Goal: Find specific page/section: Find specific page/section

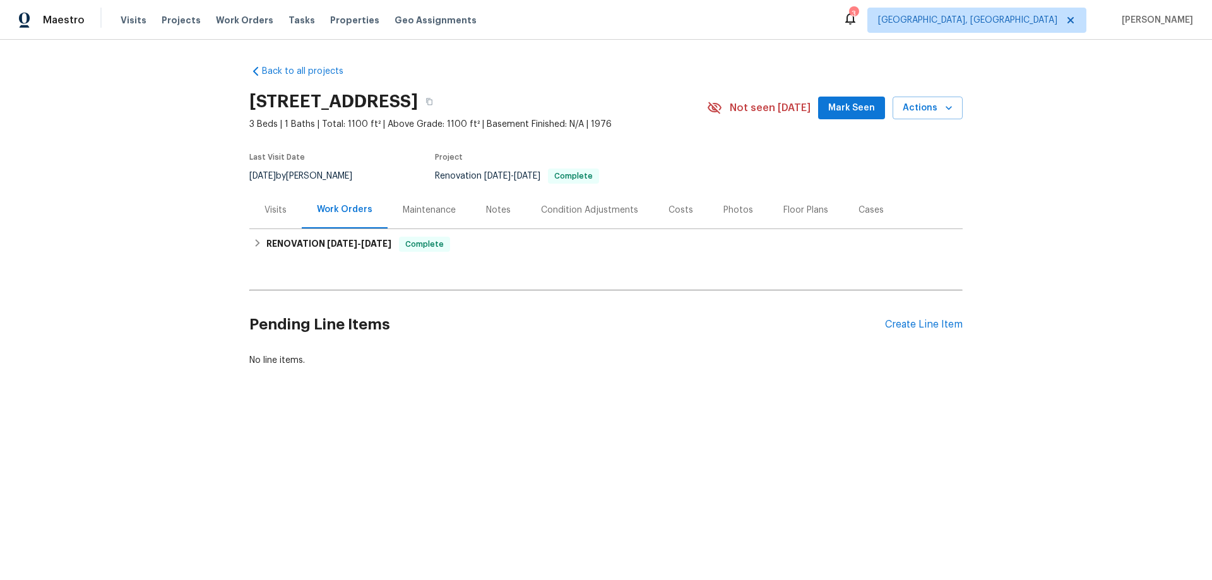
click at [331, 264] on div "Back to all projects 8980 Palomar Rd, Cincinnati, OH 45251 3 Beds | 1 Baths | T…" at bounding box center [605, 216] width 713 height 322
click at [336, 241] on span "8/11/25" at bounding box center [342, 243] width 30 height 9
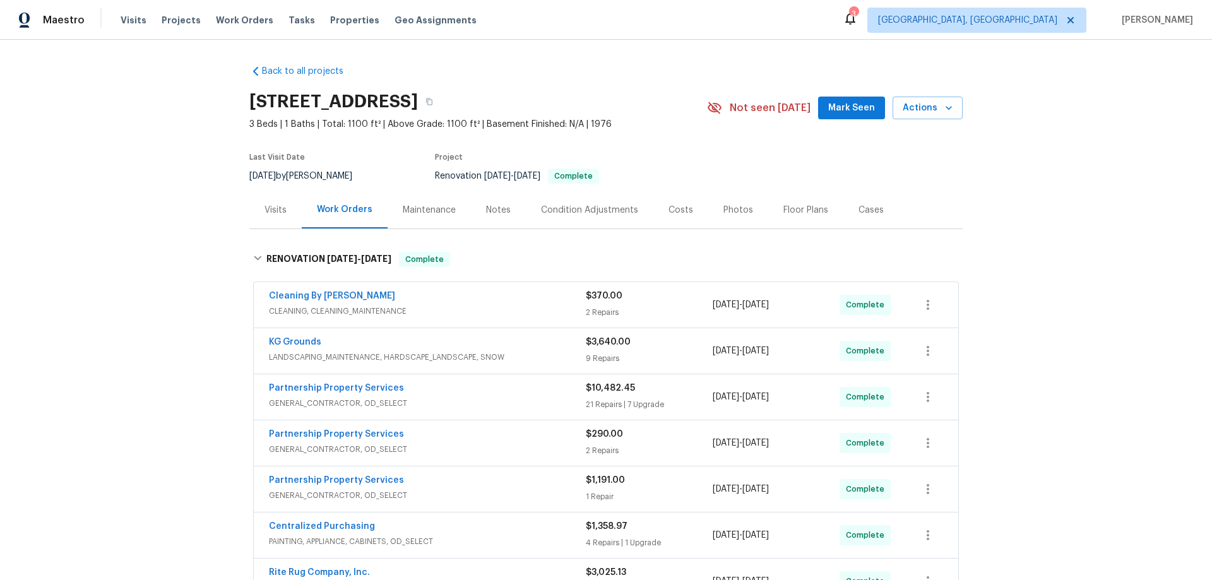
click at [152, 260] on div "Back to all projects 8980 Palomar Rd, Cincinnati, OH 45251 3 Beds | 1 Baths | T…" at bounding box center [606, 310] width 1212 height 540
click at [156, 272] on div "Back to all projects 8980 Palomar Rd, Cincinnati, OH 45251 3 Beds | 1 Baths | T…" at bounding box center [606, 310] width 1212 height 540
click at [158, 161] on div "Back to all projects 8980 Palomar Rd, Cincinnati, OH 45251 3 Beds | 1 Baths | T…" at bounding box center [606, 310] width 1212 height 540
click at [179, 162] on div "Back to all projects 8980 Palomar Rd, Cincinnati, OH 45251 3 Beds | 1 Baths | T…" at bounding box center [606, 310] width 1212 height 540
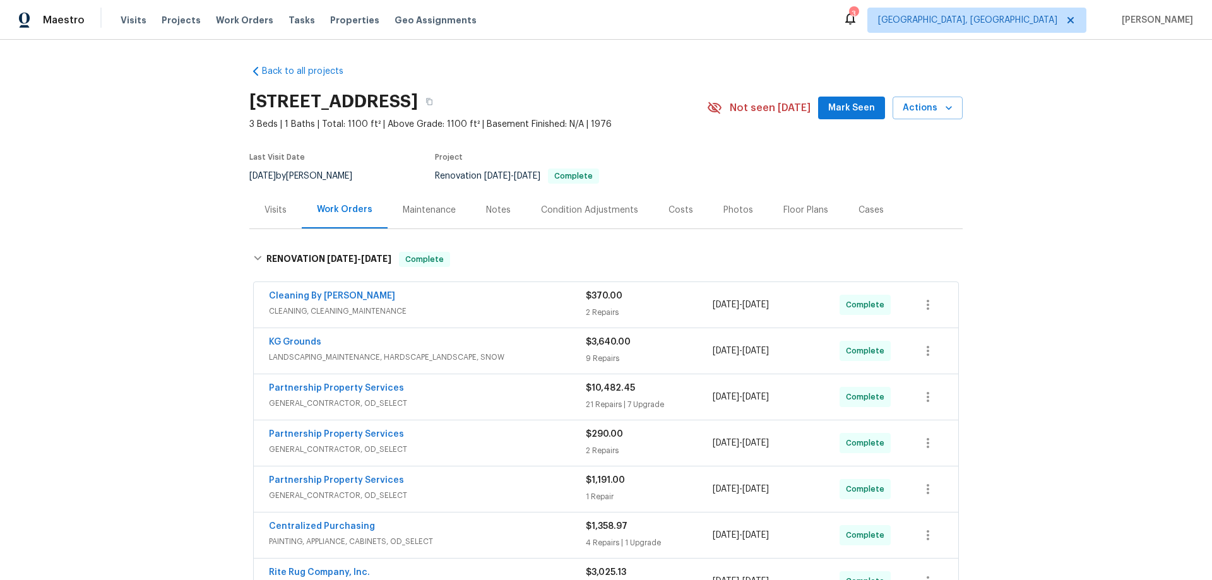
click at [169, 164] on div "Back to all projects 8980 Palomar Rd, Cincinnati, OH 45251 3 Beds | 1 Baths | T…" at bounding box center [606, 310] width 1212 height 540
click at [160, 189] on div "Back to all projects 8980 Palomar Rd, Cincinnati, OH 45251 3 Beds | 1 Baths | T…" at bounding box center [606, 310] width 1212 height 540
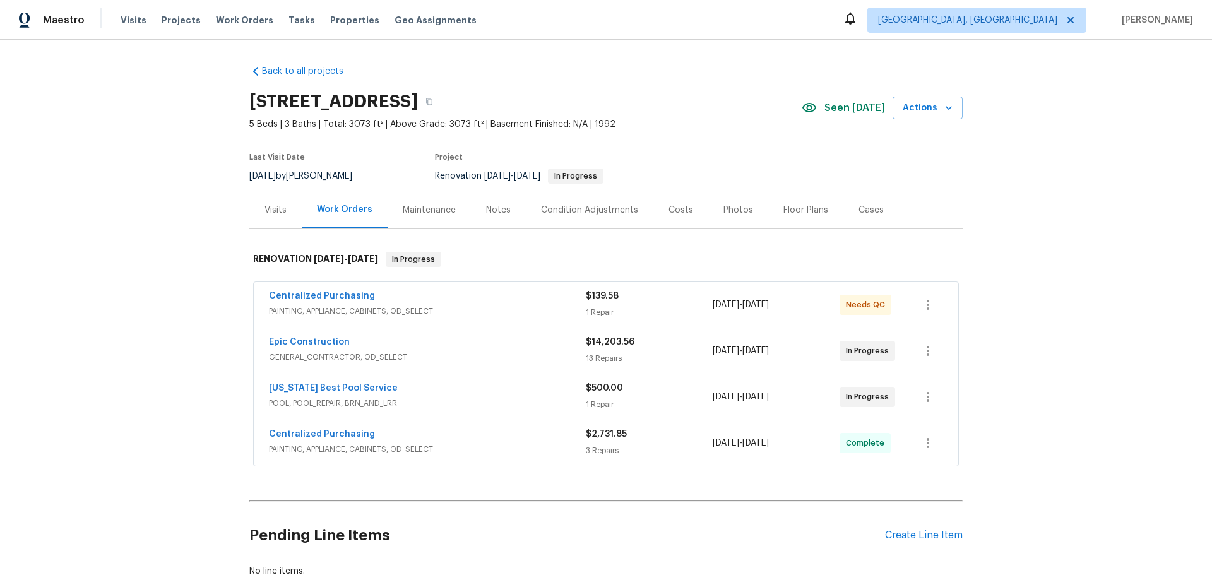
click at [114, 184] on div "Back to all projects [STREET_ADDRESS] 5 Beds | 3 Baths | Total: 3073 ft² | Abov…" at bounding box center [606, 310] width 1212 height 540
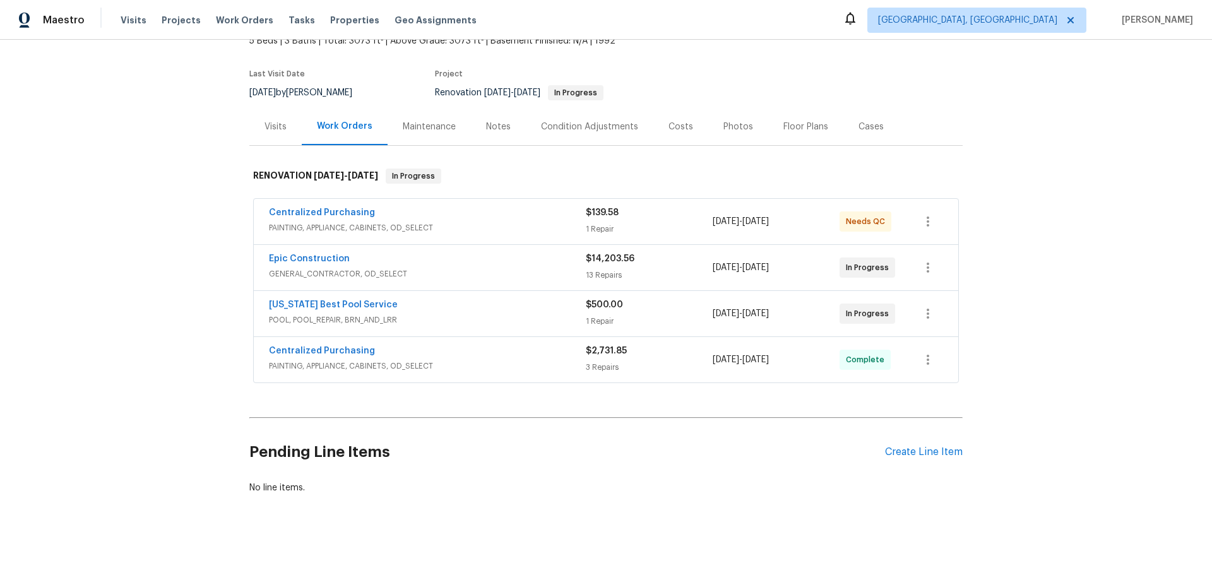
scroll to position [93, 0]
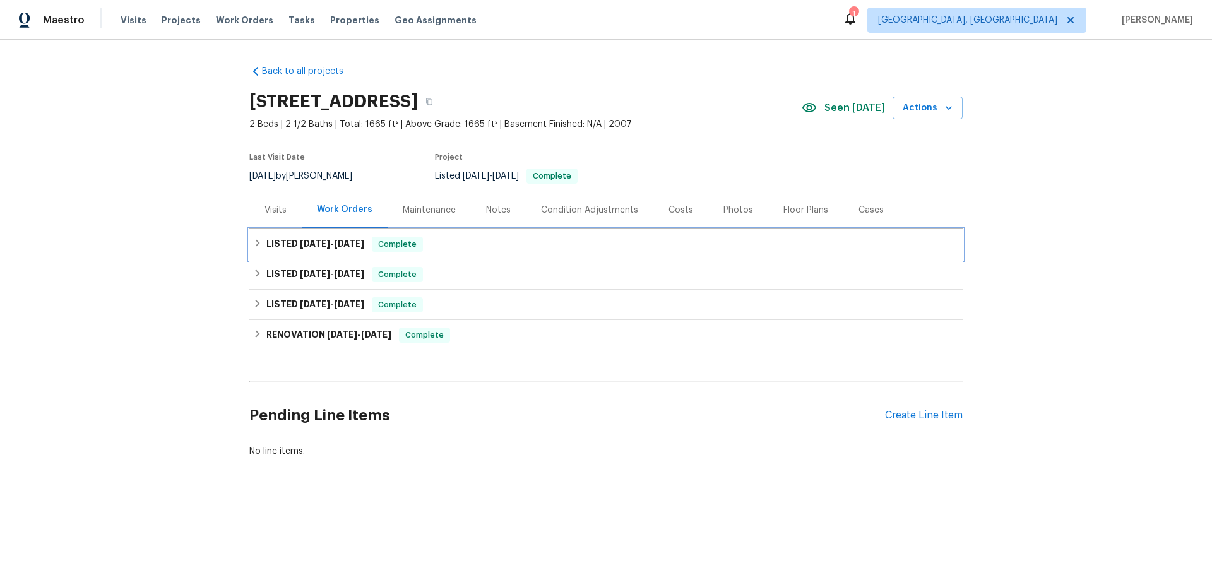
click at [296, 259] on div "Back to all projects 1616 Tribeca Way, Dallas, TX 75204 2 Beds | 2 1/2 Baths | …" at bounding box center [605, 261] width 713 height 413
click at [253, 244] on icon at bounding box center [257, 243] width 9 height 9
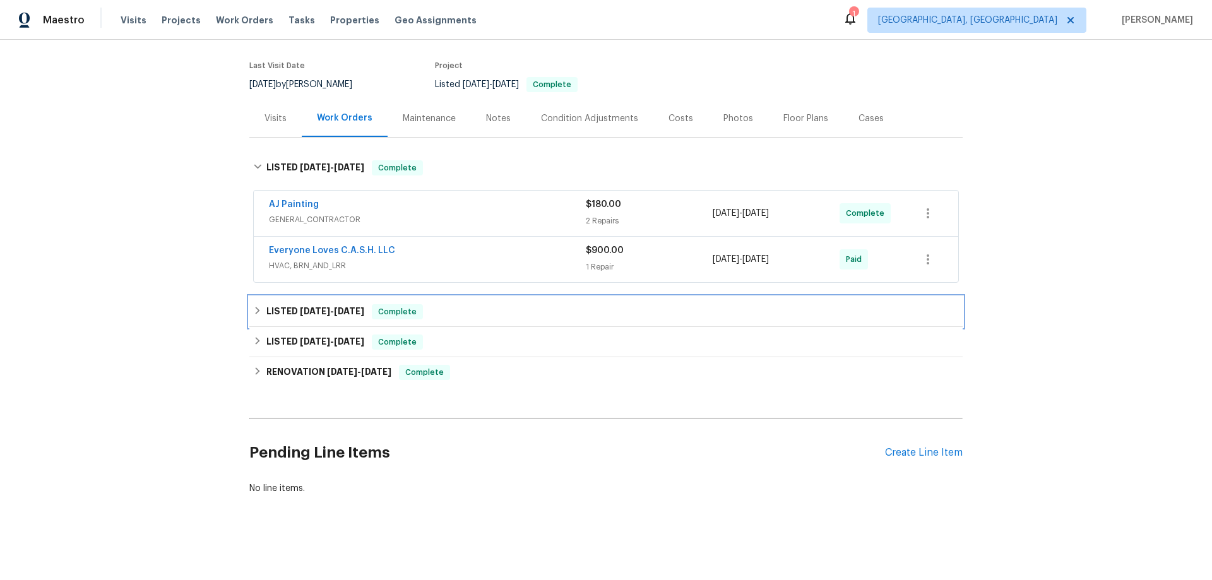
click at [282, 312] on h6 "LISTED 7/7/25 - 7/14/25" at bounding box center [315, 311] width 98 height 15
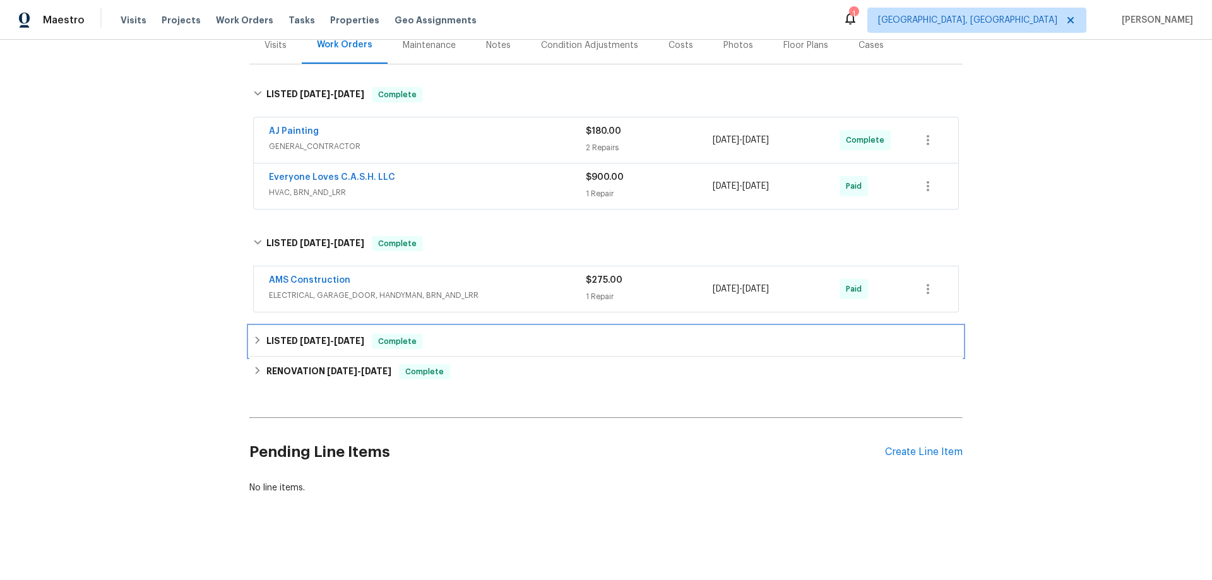
click at [285, 326] on div "LISTED 3/27/25 - 3/28/25 Complete" at bounding box center [605, 341] width 713 height 30
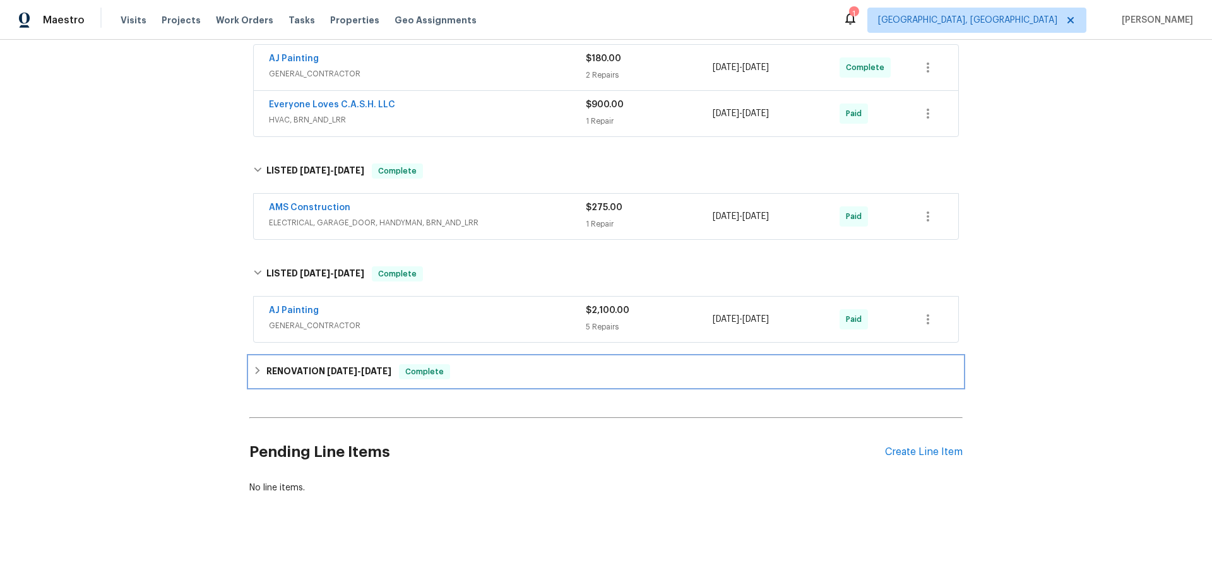
click at [284, 364] on h6 "RENOVATION 2/21/25 - 2/25/25" at bounding box center [328, 371] width 125 height 15
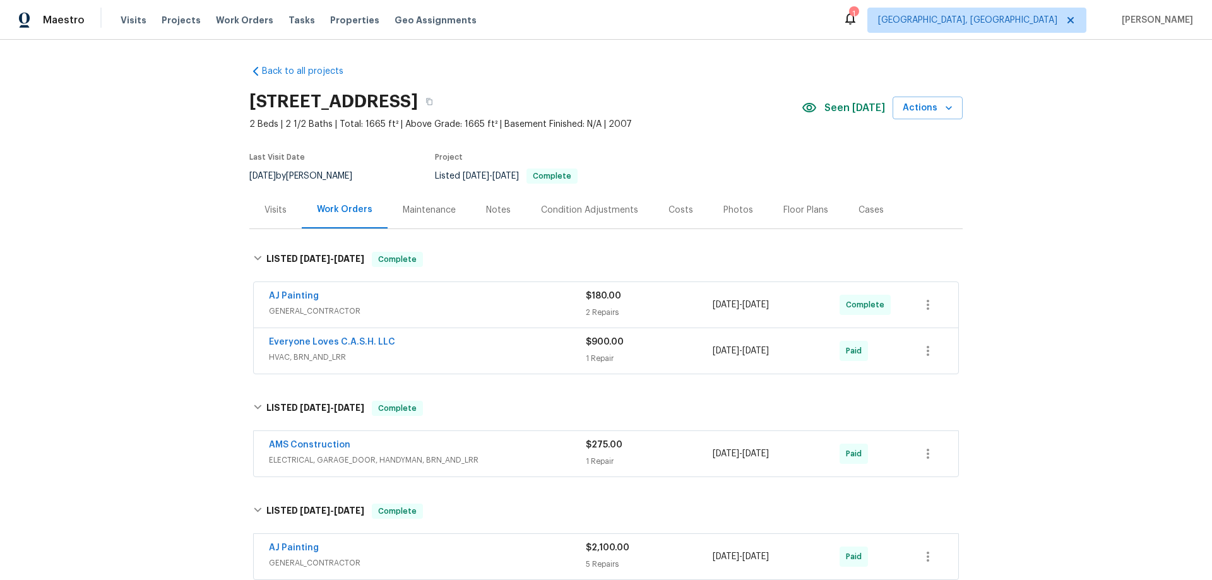
click at [181, 254] on div "Back to all projects 1616 Tribeca Way, Dallas, TX 75204 2 Beds | 2 1/2 Baths | …" at bounding box center [606, 310] width 1212 height 540
click at [193, 194] on div "Back to all projects 1616 Tribeca Way, Dallas, TX 75204 2 Beds | 2 1/2 Baths | …" at bounding box center [606, 310] width 1212 height 540
click at [176, 223] on div "Back to all projects 1616 Tribeca Way, Dallas, TX 75204 2 Beds | 2 1/2 Baths | …" at bounding box center [606, 310] width 1212 height 540
click at [160, 165] on div "Back to all projects 1616 Tribeca Way, Dallas, TX 75204 2 Beds | 2 1/2 Baths | …" at bounding box center [606, 310] width 1212 height 540
click at [172, 263] on div "Back to all projects [STREET_ADDRESS] 2 Beds | 2 1/2 Baths | Total: 1665 ft² | …" at bounding box center [606, 310] width 1212 height 540
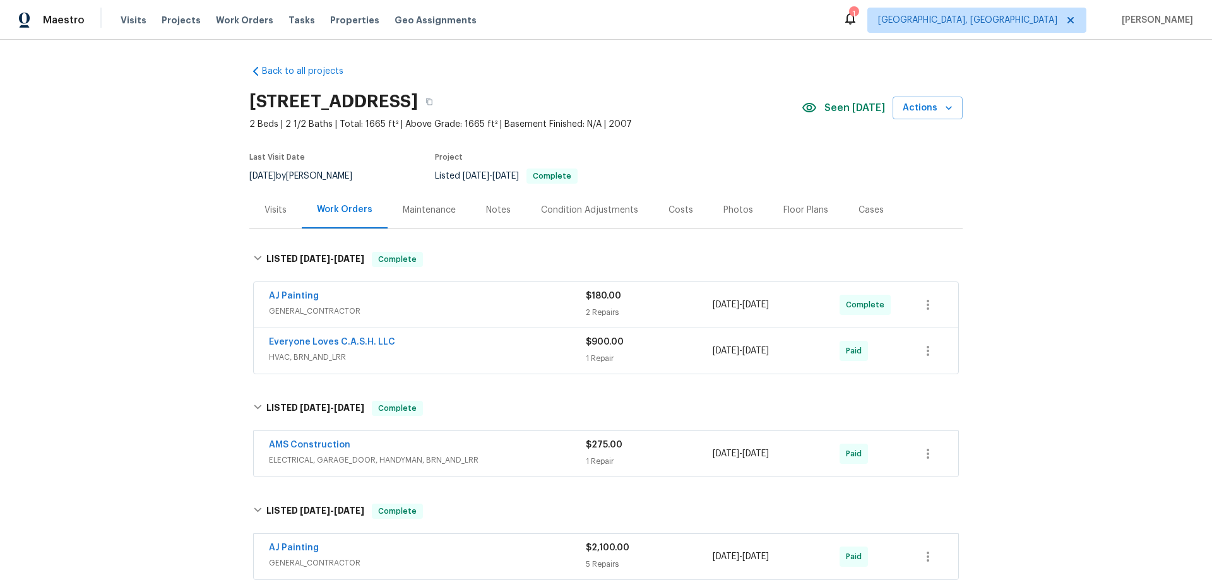
click at [208, 205] on div "Back to all projects [STREET_ADDRESS] 2 Beds | 2 1/2 Baths | Total: 1665 ft² | …" at bounding box center [606, 310] width 1212 height 540
click at [182, 232] on div "Back to all projects [STREET_ADDRESS] 2 Beds | 2 1/2 Baths | Total: 1665 ft² | …" at bounding box center [606, 310] width 1212 height 540
click at [131, 231] on div "Back to all projects 1616 Tribeca Way, Dallas, TX 75204 2 Beds | 2 1/2 Baths | …" at bounding box center [606, 310] width 1212 height 540
click at [184, 254] on div "Back to all projects 1616 Tribeca Way, Dallas, TX 75204 2 Beds | 2 1/2 Baths | …" at bounding box center [606, 310] width 1212 height 540
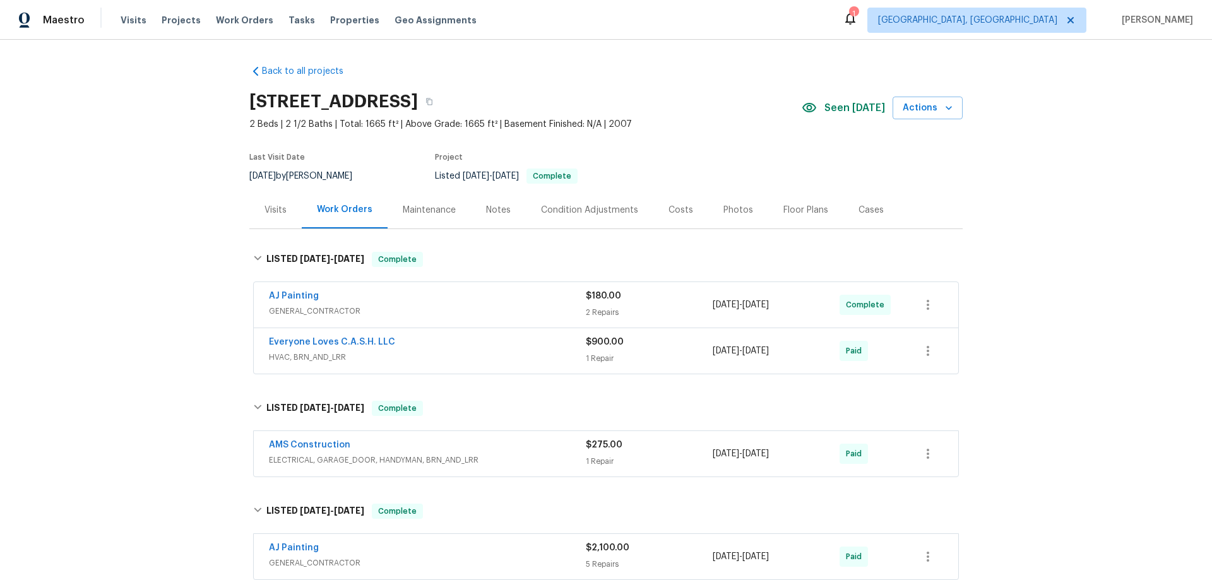
click at [175, 314] on div "Back to all projects 1616 Tribeca Way, Dallas, TX 75204 2 Beds | 2 1/2 Baths | …" at bounding box center [606, 310] width 1212 height 540
click at [131, 241] on div "Back to all projects 1616 Tribeca Way, Dallas, TX 75204 2 Beds | 2 1/2 Baths | …" at bounding box center [606, 310] width 1212 height 540
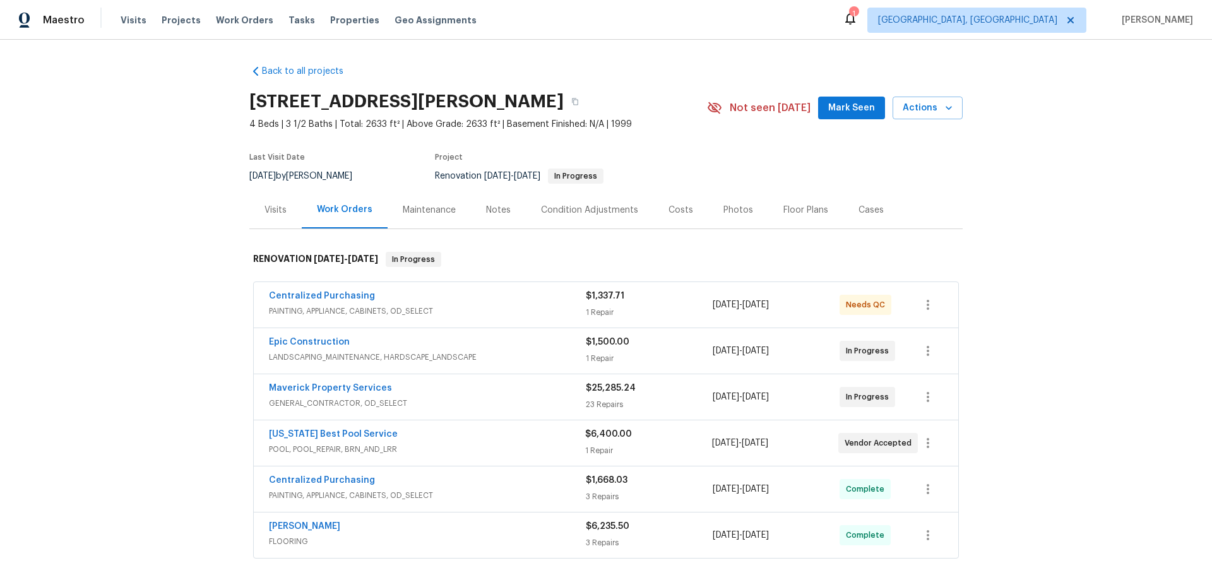
click at [149, 294] on div "Back to all projects 8801 Falcon Crest Dr, McKinney, TX 75072 4 Beds | 3 1/2 Ba…" at bounding box center [606, 310] width 1212 height 540
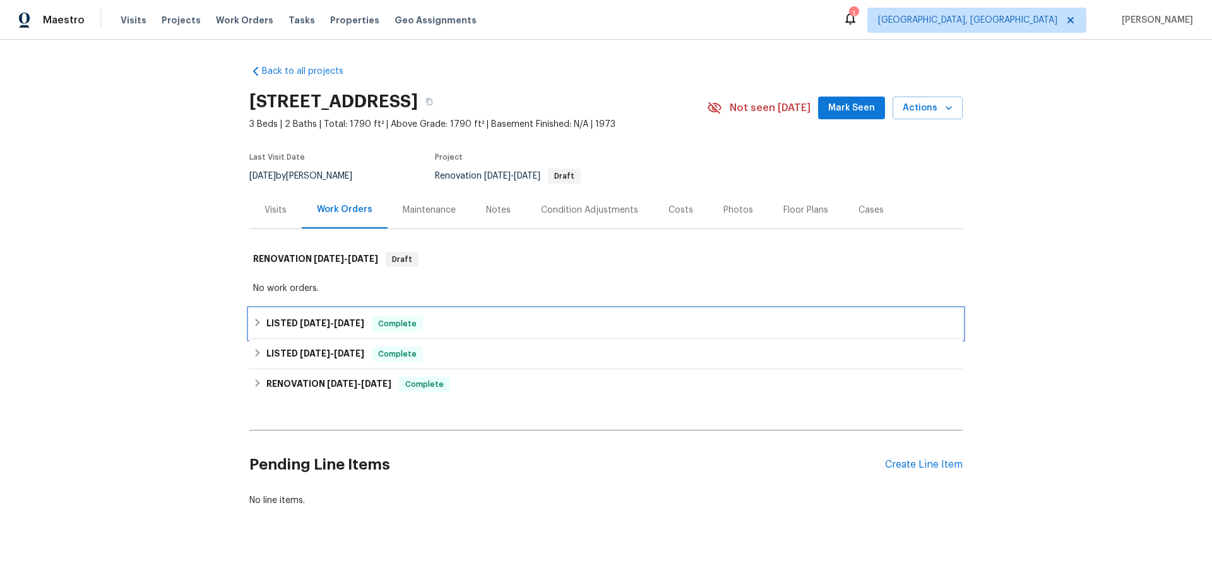
click at [253, 318] on icon at bounding box center [257, 322] width 9 height 9
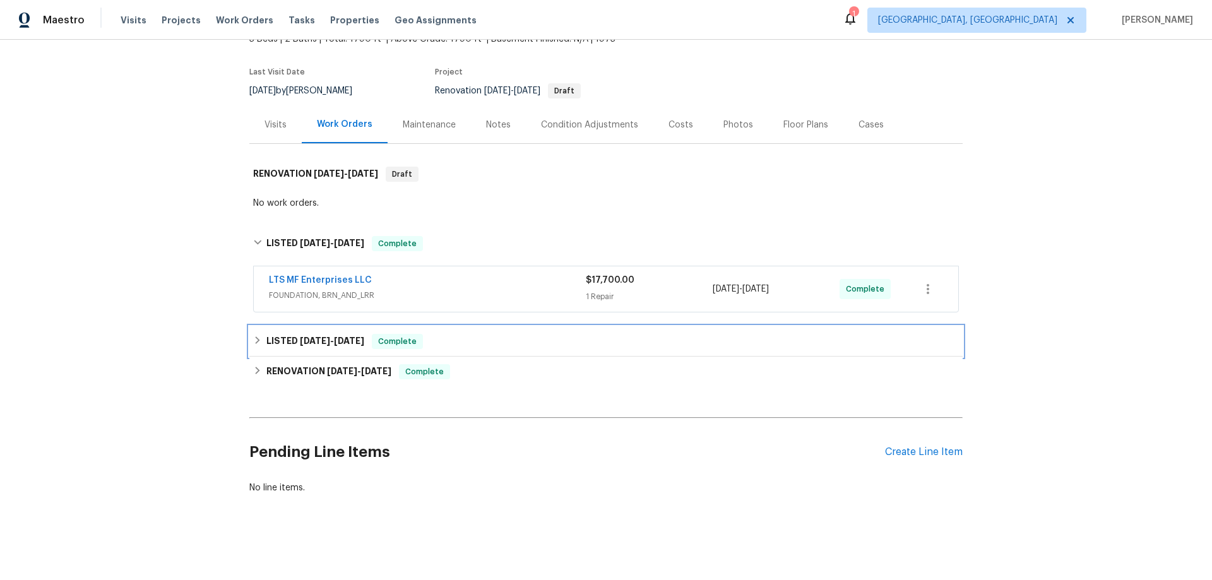
click at [277, 336] on h6 "LISTED [DATE] - [DATE]" at bounding box center [315, 341] width 98 height 15
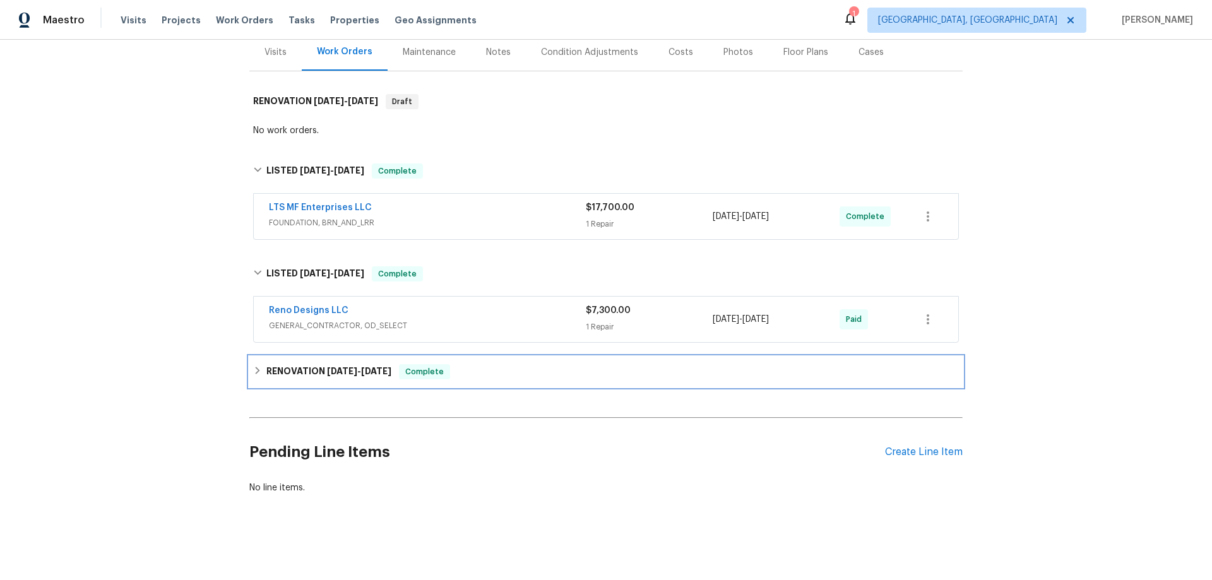
click at [266, 365] on h6 "RENOVATION [DATE] - [DATE]" at bounding box center [328, 371] width 125 height 15
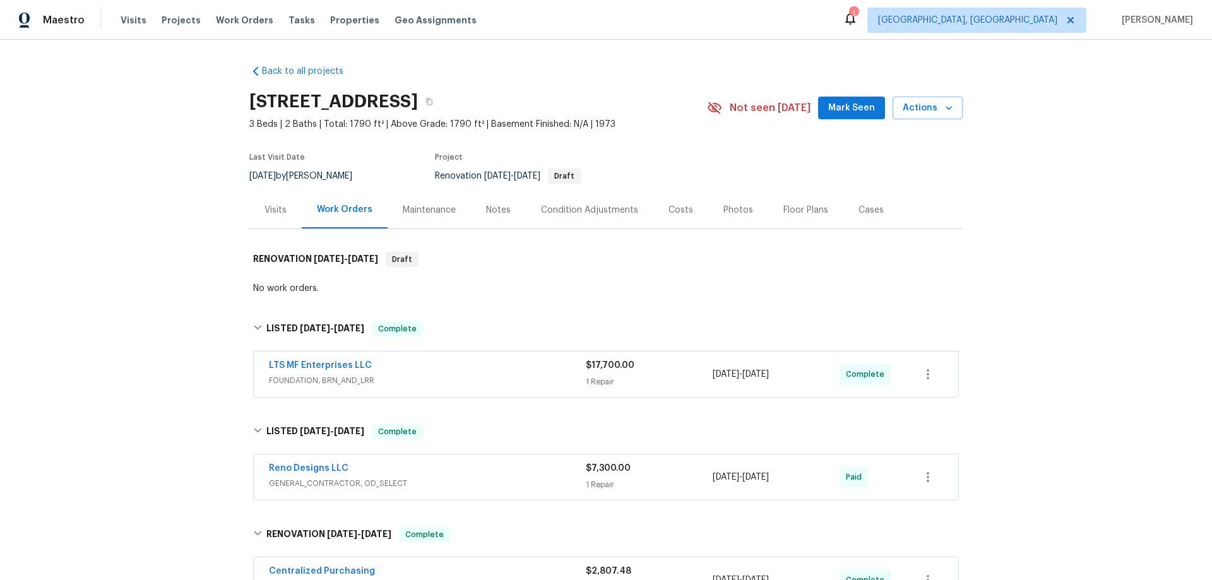
click at [182, 242] on div "Back to all projects 1901 Goliad Dr, Garland, TX 75042 3 Beds | 2 Baths | Total…" at bounding box center [606, 310] width 1212 height 540
click at [172, 246] on div "Back to all projects 1901 Goliad Dr, Garland, TX 75042 3 Beds | 2 Baths | Total…" at bounding box center [606, 310] width 1212 height 540
click at [181, 248] on div "Back to all projects 1901 Goliad Dr, Garland, TX 75042 3 Beds | 2 Baths | Total…" at bounding box center [606, 310] width 1212 height 540
click at [138, 196] on div "Back to all projects 1901 Goliad Dr, Garland, TX 75042 3 Beds | 2 Baths | Total…" at bounding box center [606, 310] width 1212 height 540
click at [273, 160] on span "Last Visit Date" at bounding box center [277, 157] width 56 height 8
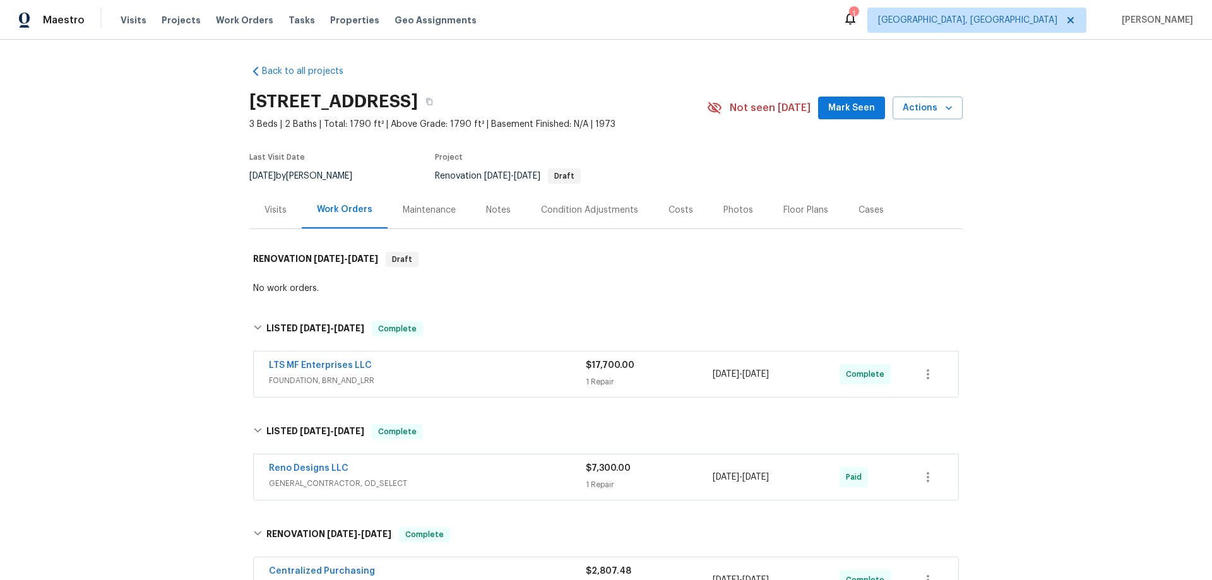
click at [198, 157] on div "Back to all projects 1901 Goliad Dr, Garland, TX 75042 3 Beds | 2 Baths | Total…" at bounding box center [606, 310] width 1212 height 540
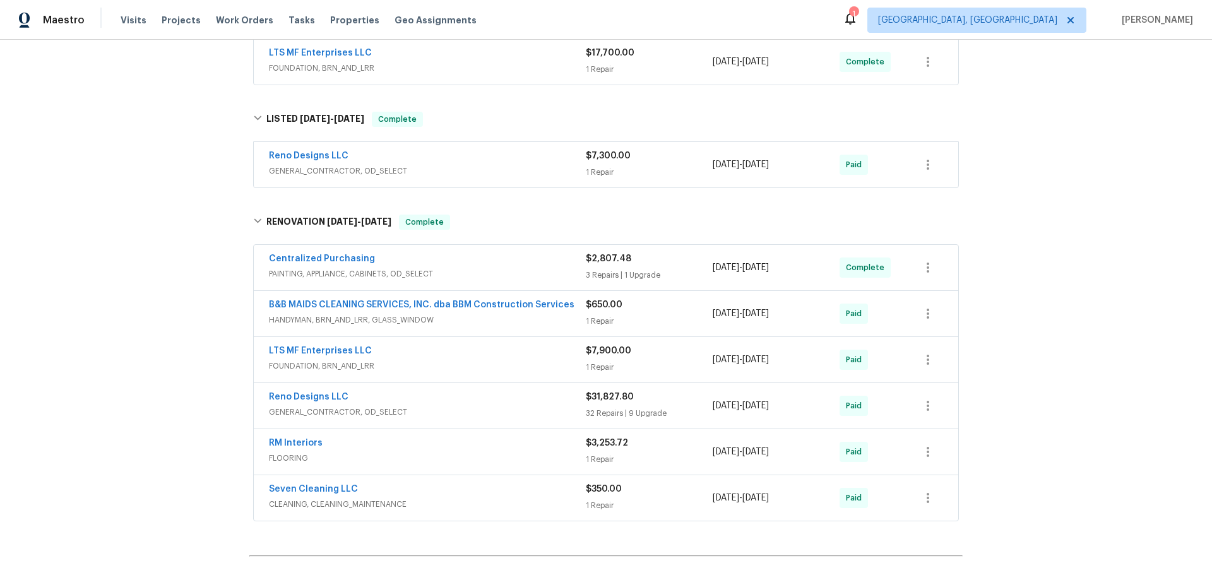
click at [166, 360] on div "Back to all projects 1901 Goliad Dr, Garland, TX 75042 3 Beds | 2 Baths | Total…" at bounding box center [606, 310] width 1212 height 540
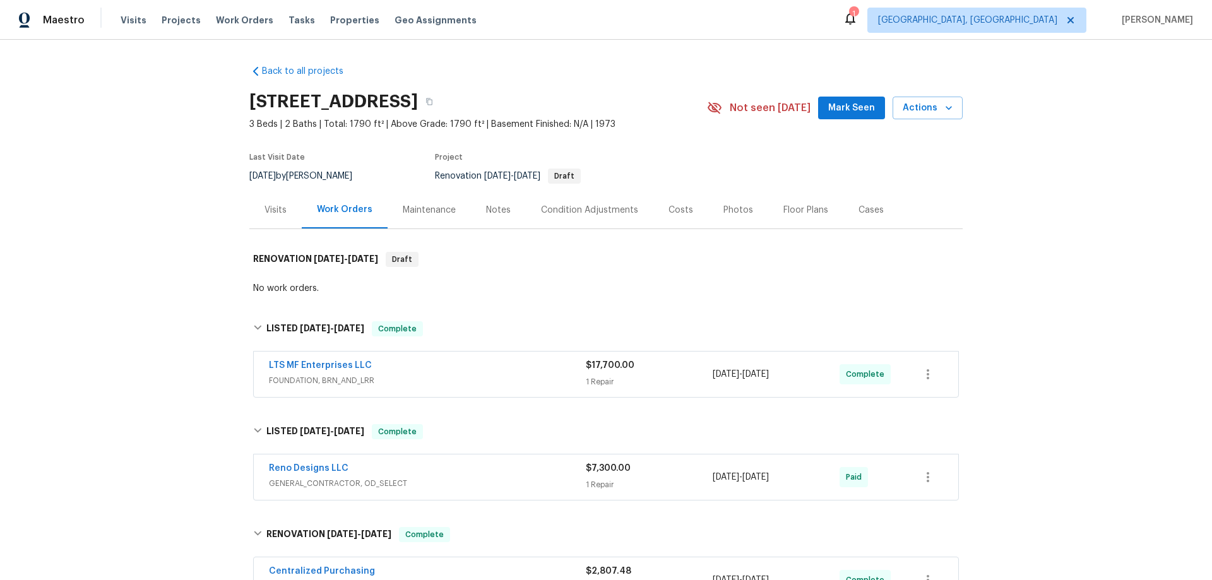
click at [157, 275] on div "Back to all projects 1901 Goliad Dr, Garland, TX 75042 3 Beds | 2 Baths | Total…" at bounding box center [606, 310] width 1212 height 540
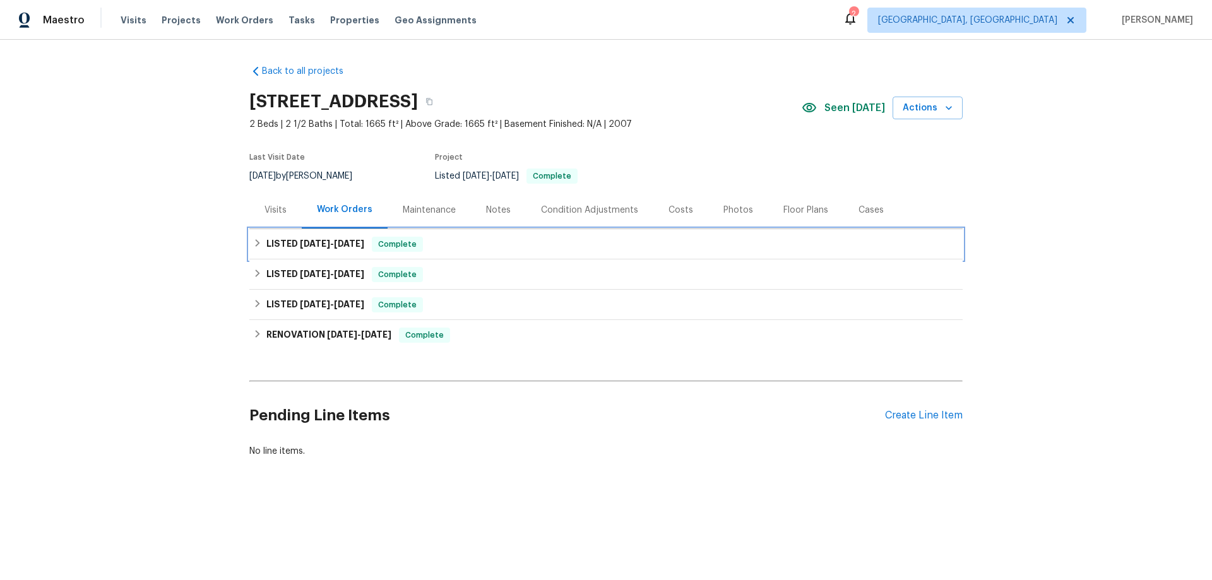
click at [284, 241] on h6 "LISTED [DATE] - [DATE]" at bounding box center [315, 244] width 98 height 15
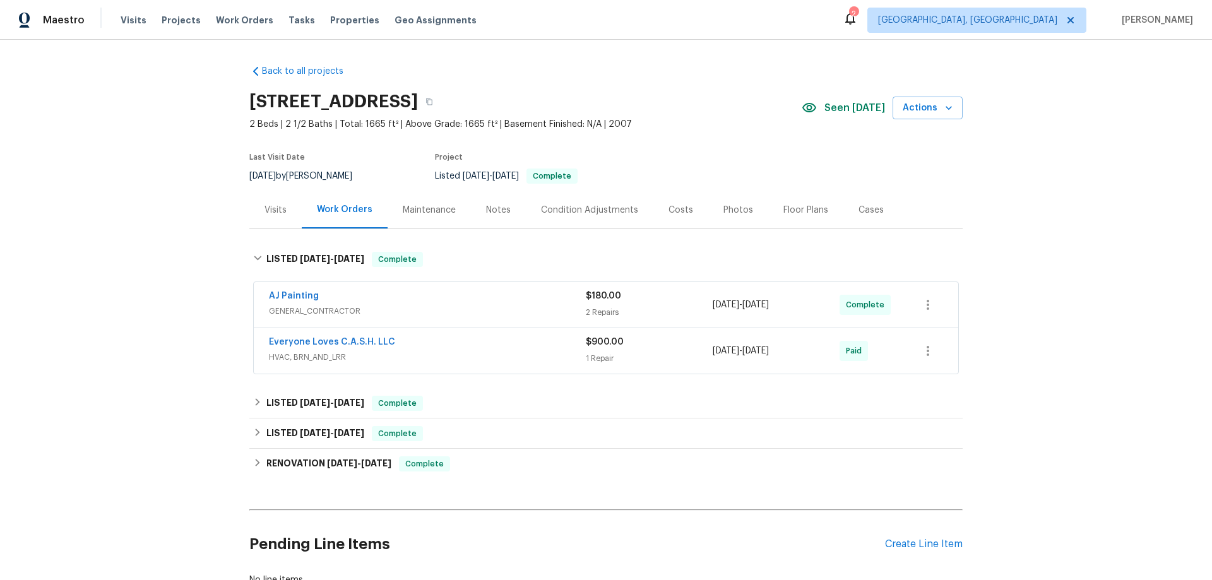
click at [275, 385] on div "Back to all projects [STREET_ADDRESS] 2 Beds | 2 1/2 Baths | Total: 1665 ft² | …" at bounding box center [605, 326] width 713 height 542
click at [277, 399] on h6 "LISTED [DATE] - [DATE]" at bounding box center [315, 403] width 98 height 15
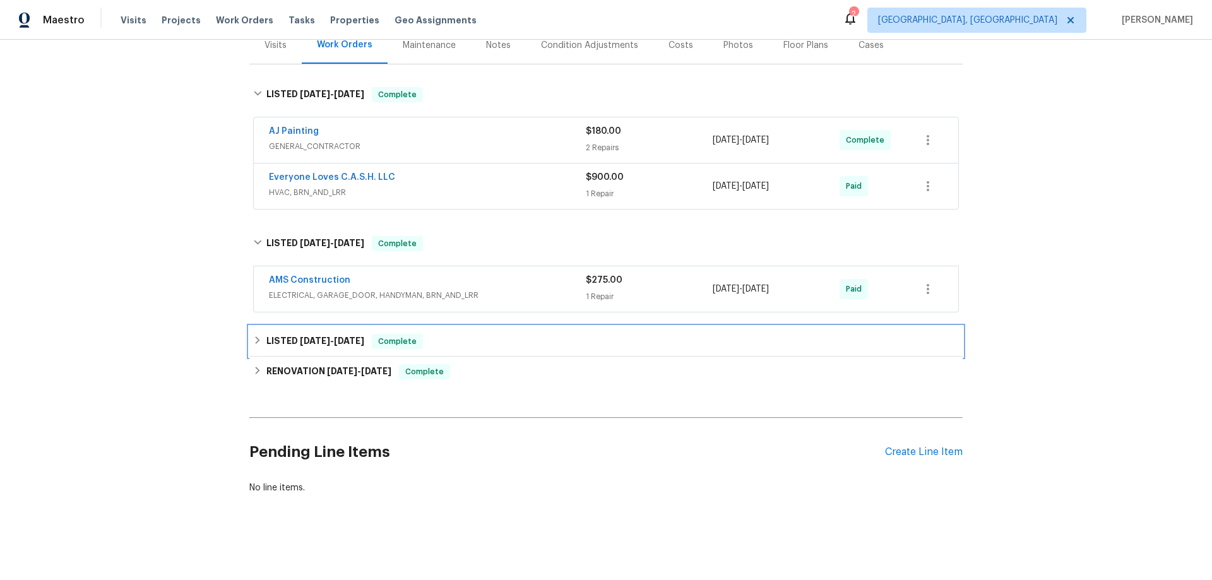
click at [266, 334] on h6 "LISTED [DATE] - [DATE]" at bounding box center [315, 341] width 98 height 15
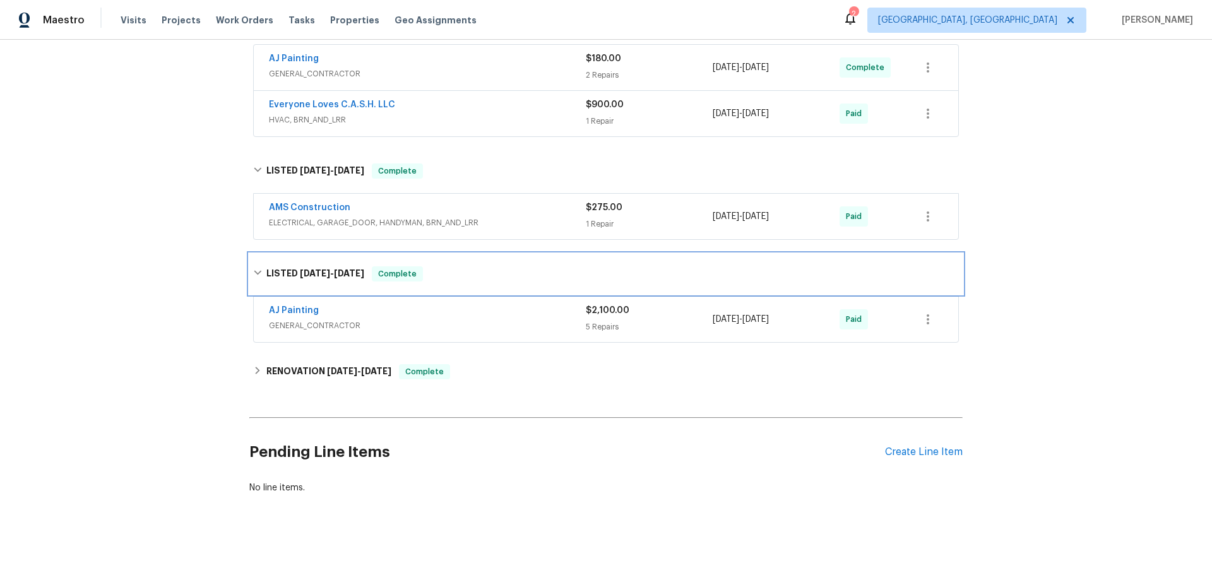
scroll to position [242, 0]
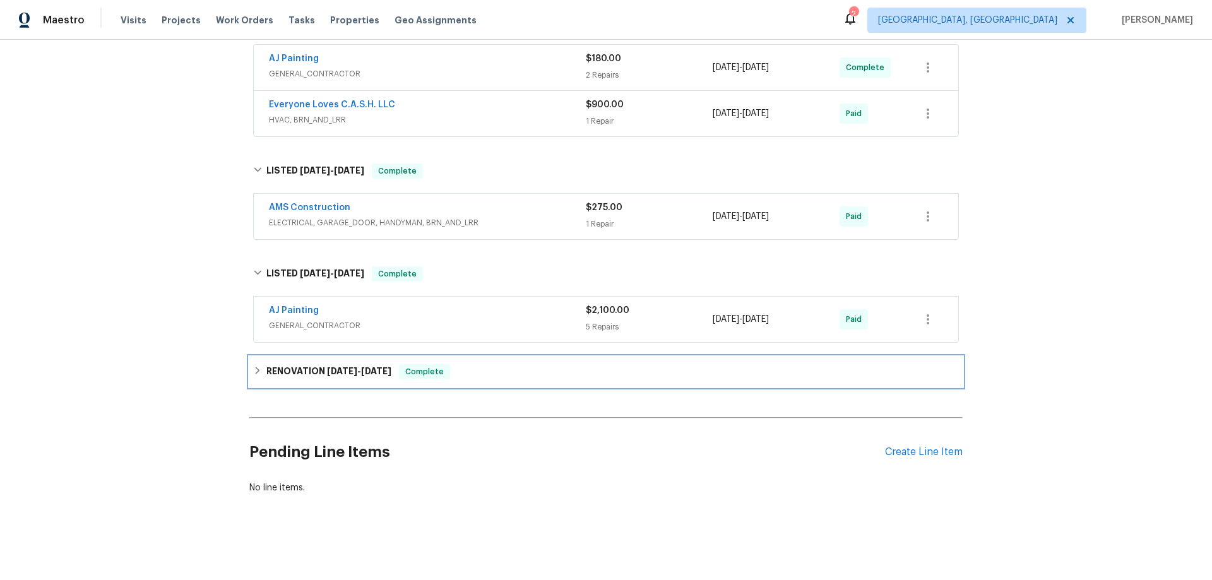
click at [287, 366] on h6 "RENOVATION [DATE] - [DATE]" at bounding box center [328, 371] width 125 height 15
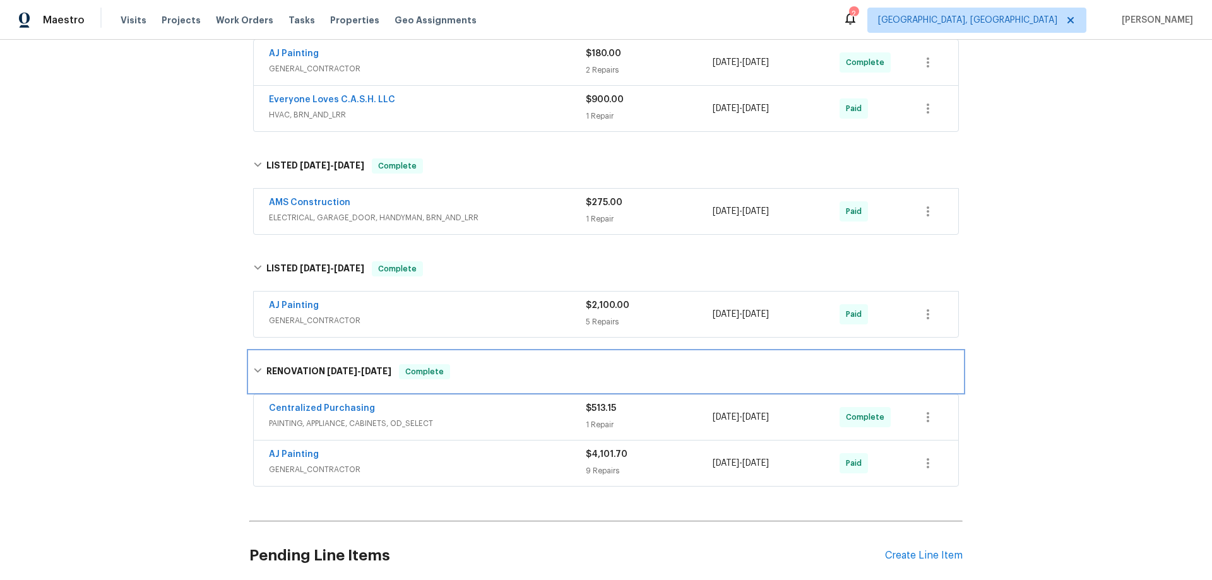
scroll to position [0, 0]
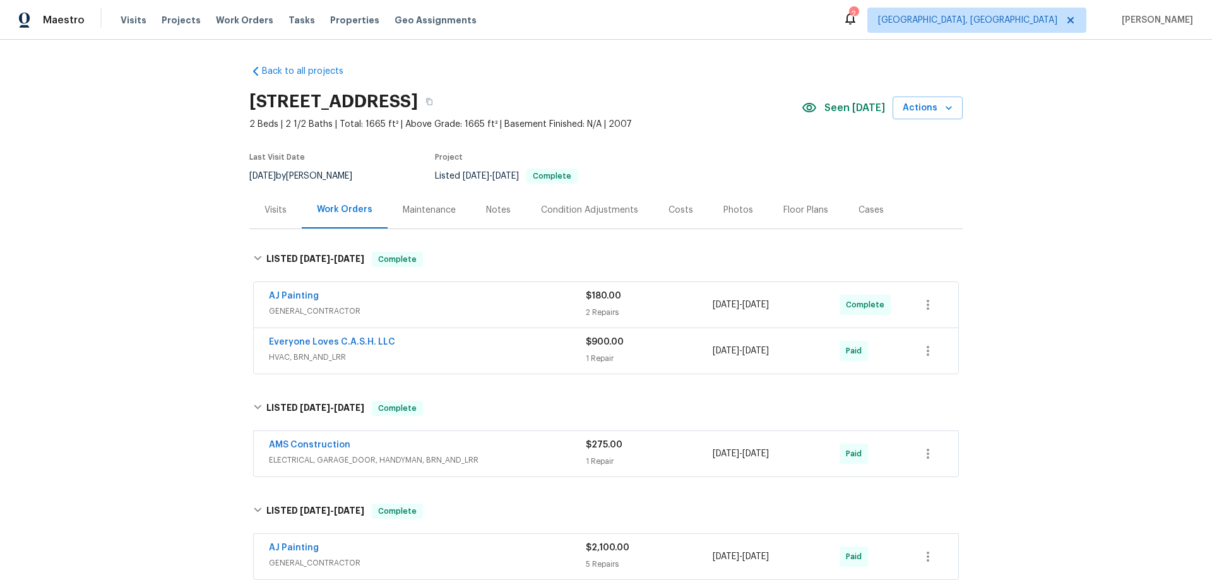
click at [182, 268] on div "Back to all projects [STREET_ADDRESS] 2 Beds | 2 1/2 Baths | Total: 1665 ft² | …" at bounding box center [606, 310] width 1212 height 540
click at [193, 283] on div "Back to all projects 1616 Tribeca Way, Dallas, TX 75204 2 Beds | 2 1/2 Baths | …" at bounding box center [606, 310] width 1212 height 540
click at [164, 290] on div "Back to all projects 1616 Tribeca Way, Dallas, TX 75204 2 Beds | 2 1/2 Baths | …" at bounding box center [606, 310] width 1212 height 540
click at [192, 217] on div "Back to all projects 1616 Tribeca Way, Dallas, TX 75204 2 Beds | 2 1/2 Baths | …" at bounding box center [606, 310] width 1212 height 540
click at [176, 166] on div "Back to all projects 1616 Tribeca Way, Dallas, TX 75204 2 Beds | 2 1/2 Baths | …" at bounding box center [606, 310] width 1212 height 540
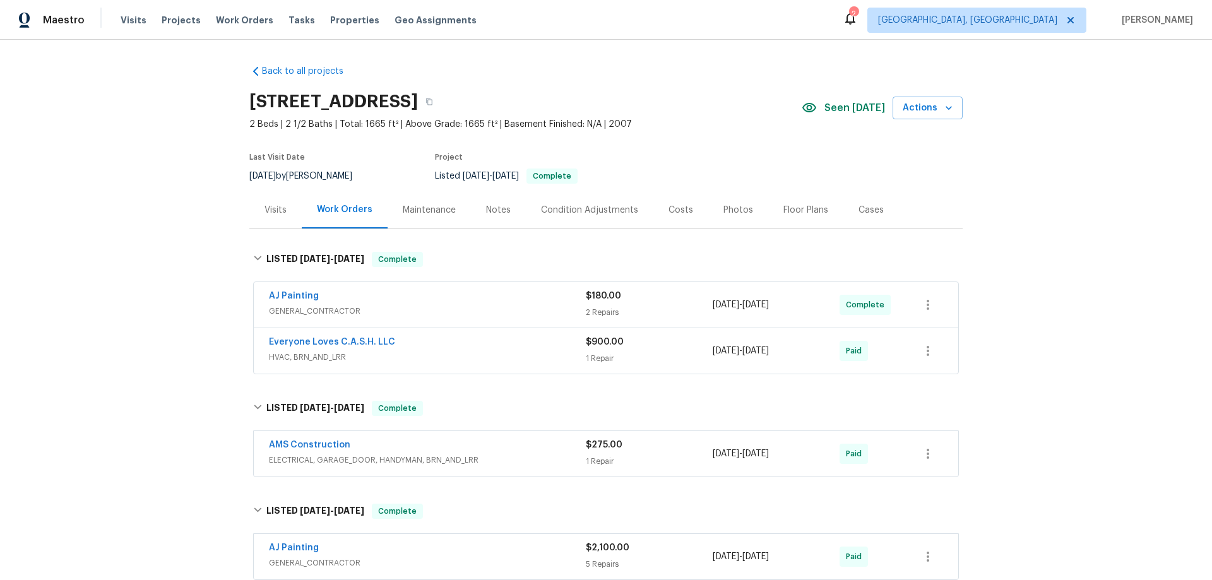
click at [182, 216] on div "Back to all projects 1616 Tribeca Way, Dallas, TX 75204 2 Beds | 2 1/2 Baths | …" at bounding box center [606, 310] width 1212 height 540
click at [157, 276] on div "Back to all projects 1616 Tribeca Way, Dallas, TX 75204 2 Beds | 2 1/2 Baths | …" at bounding box center [606, 310] width 1212 height 540
click at [158, 276] on div "Back to all projects 1616 Tribeca Way, Dallas, TX 75204 2 Beds | 2 1/2 Baths | …" at bounding box center [606, 310] width 1212 height 540
click at [215, 206] on div "Back to all projects 1616 Tribeca Way, Dallas, TX 75204 2 Beds | 2 1/2 Baths | …" at bounding box center [606, 310] width 1212 height 540
click at [143, 214] on div "Back to all projects 1616 Tribeca Way, Dallas, TX 75204 2 Beds | 2 1/2 Baths | …" at bounding box center [606, 310] width 1212 height 540
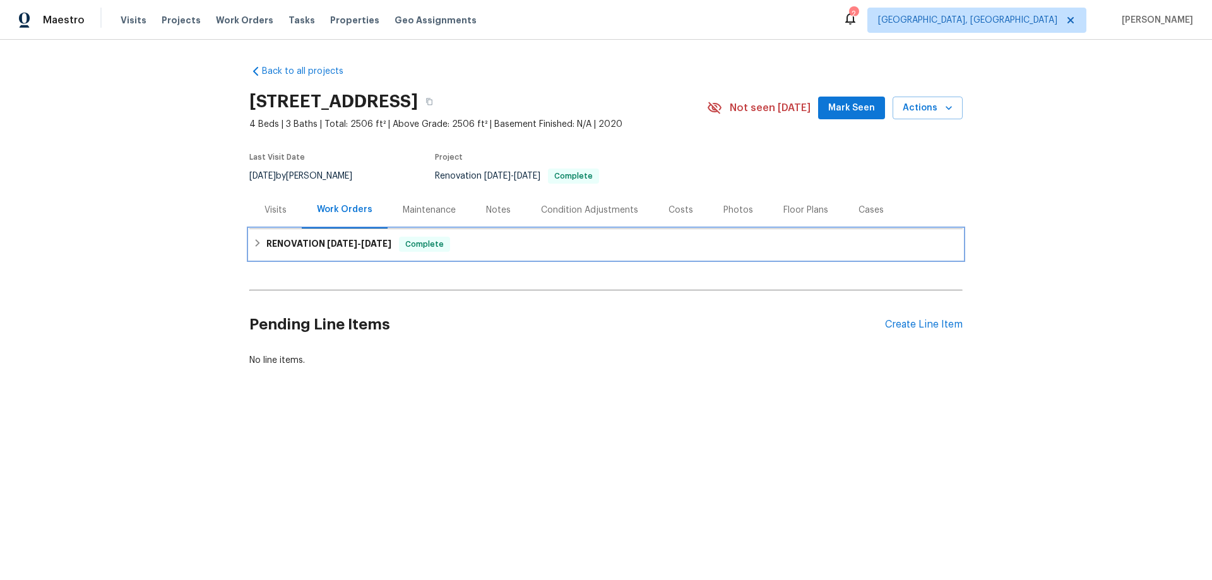
click at [283, 247] on h6 "RENOVATION [DATE] - [DATE]" at bounding box center [328, 244] width 125 height 15
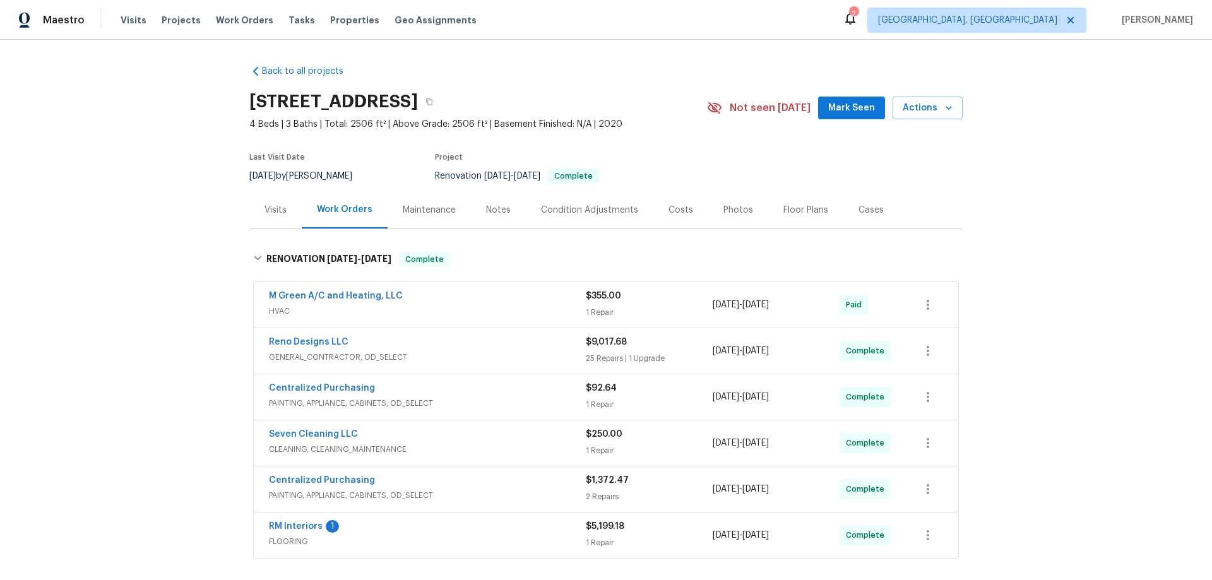
click at [171, 200] on div "Back to all projects [STREET_ADDRESS] 4 Beds | 3 Baths | Total: 2506 ft² | Abov…" at bounding box center [606, 310] width 1212 height 540
click at [160, 199] on div "Back to all projects [STREET_ADDRESS] 4 Beds | 3 Baths | Total: 2506 ft² | Abov…" at bounding box center [606, 310] width 1212 height 540
click at [174, 214] on div "Back to all projects [STREET_ADDRESS] 4 Beds | 3 Baths | Total: 2506 ft² | Abov…" at bounding box center [606, 310] width 1212 height 540
click at [172, 213] on div "Back to all projects [STREET_ADDRESS] 4 Beds | 3 Baths | Total: 2506 ft² | Abov…" at bounding box center [606, 310] width 1212 height 540
click at [146, 235] on div "Back to all projects [STREET_ADDRESS] 4 Beds | 3 Baths | Total: 2506 ft² | Abov…" at bounding box center [606, 310] width 1212 height 540
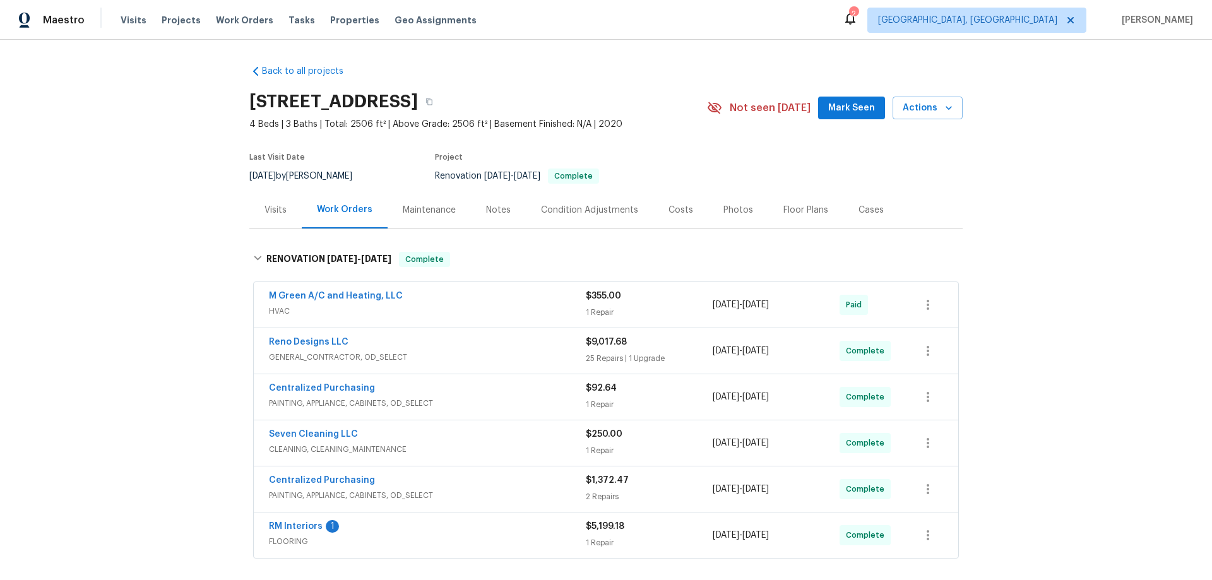
click at [159, 204] on div "Back to all projects [STREET_ADDRESS] 4 Beds | 3 Baths | Total: 2506 ft² | Abov…" at bounding box center [606, 310] width 1212 height 540
click at [104, 249] on div "Back to all projects 721 Saddle Horn Way, Royse City, TX 75189 4 Beds | 3 Baths…" at bounding box center [606, 310] width 1212 height 540
click at [179, 235] on div "Back to all projects 721 Saddle Horn Way, Royse City, TX 75189 4 Beds | 3 Baths…" at bounding box center [606, 310] width 1212 height 540
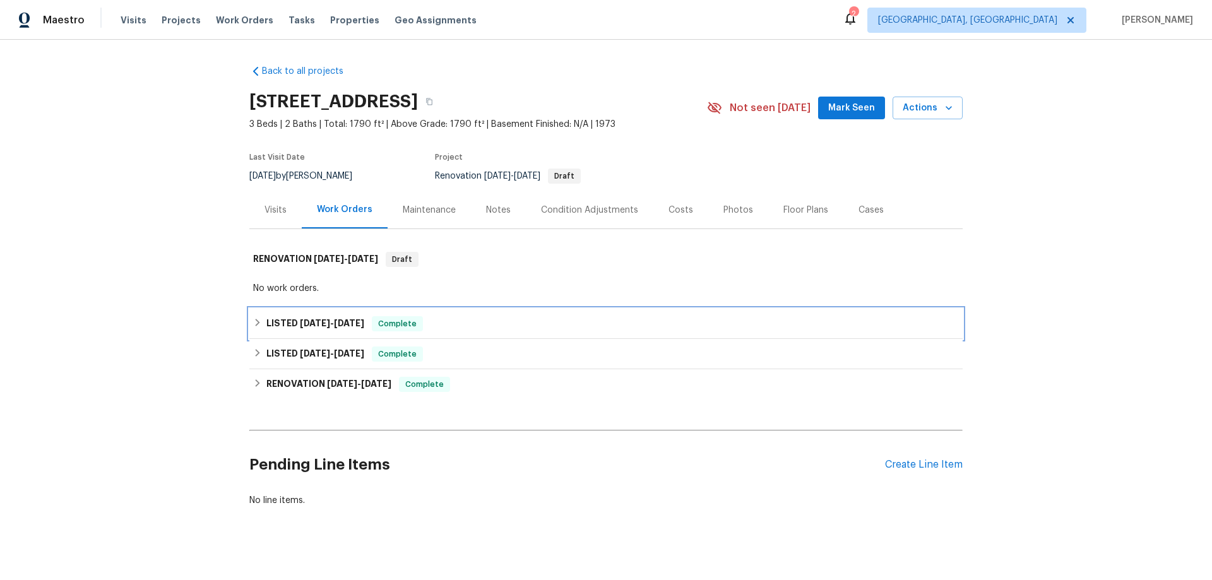
click at [258, 323] on div "LISTED 9/5/25 - 9/8/25 Complete" at bounding box center [606, 323] width 706 height 15
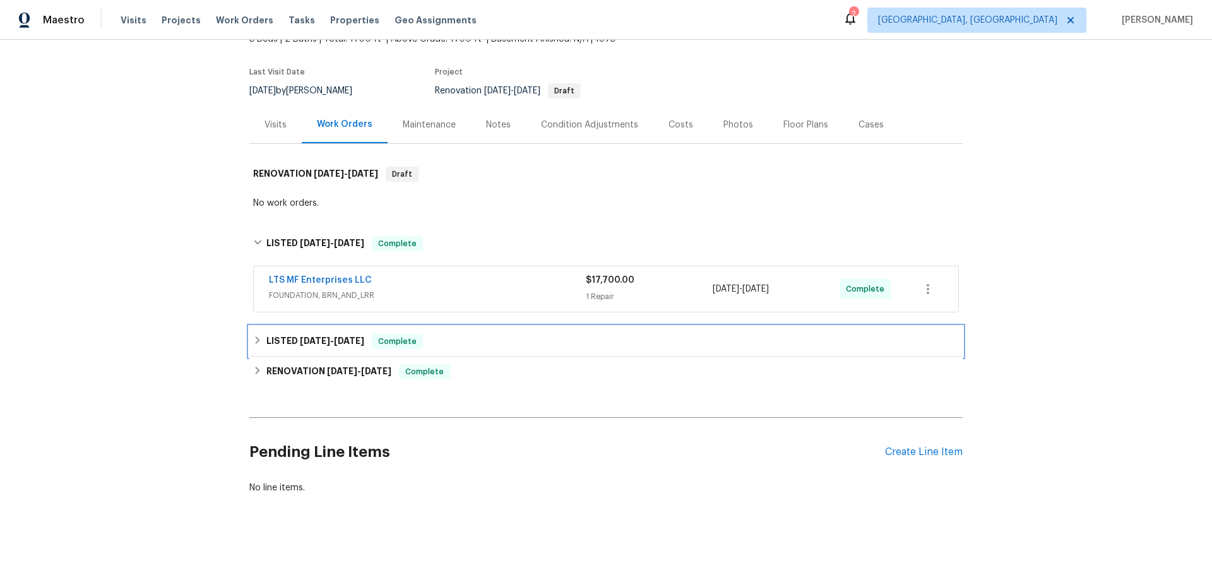
drag, startPoint x: 259, startPoint y: 334, endPoint x: 249, endPoint y: 338, distance: 10.2
click at [260, 336] on div "LISTED 8/26/25 - 9/3/25 Complete" at bounding box center [606, 341] width 706 height 15
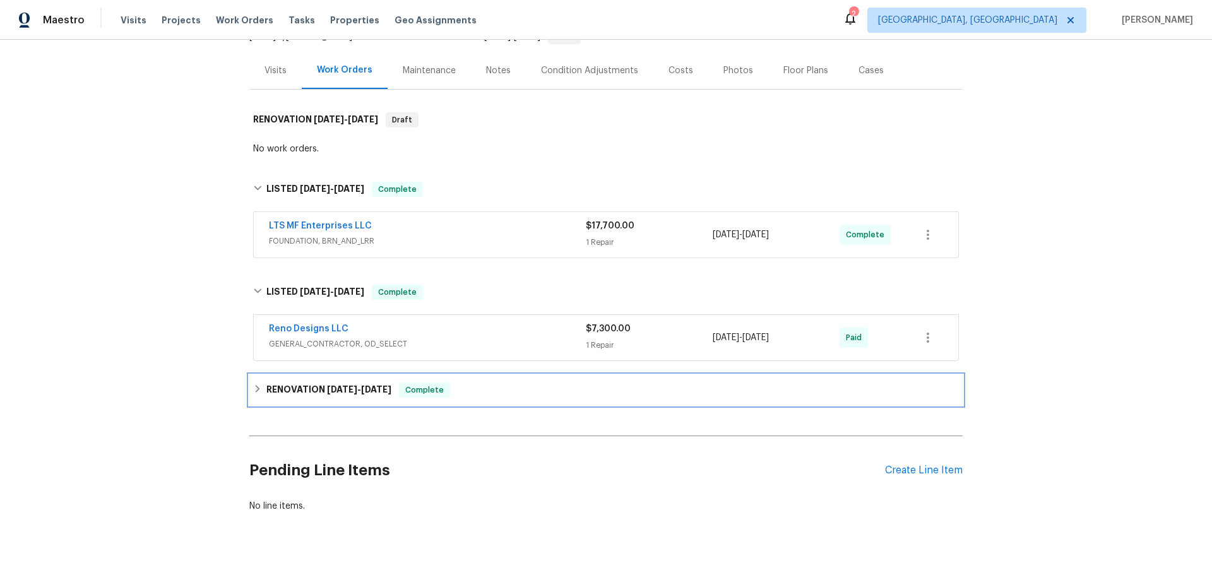
click at [269, 378] on div "RENOVATION 7/7/25 - 8/1/25 Complete" at bounding box center [605, 390] width 713 height 30
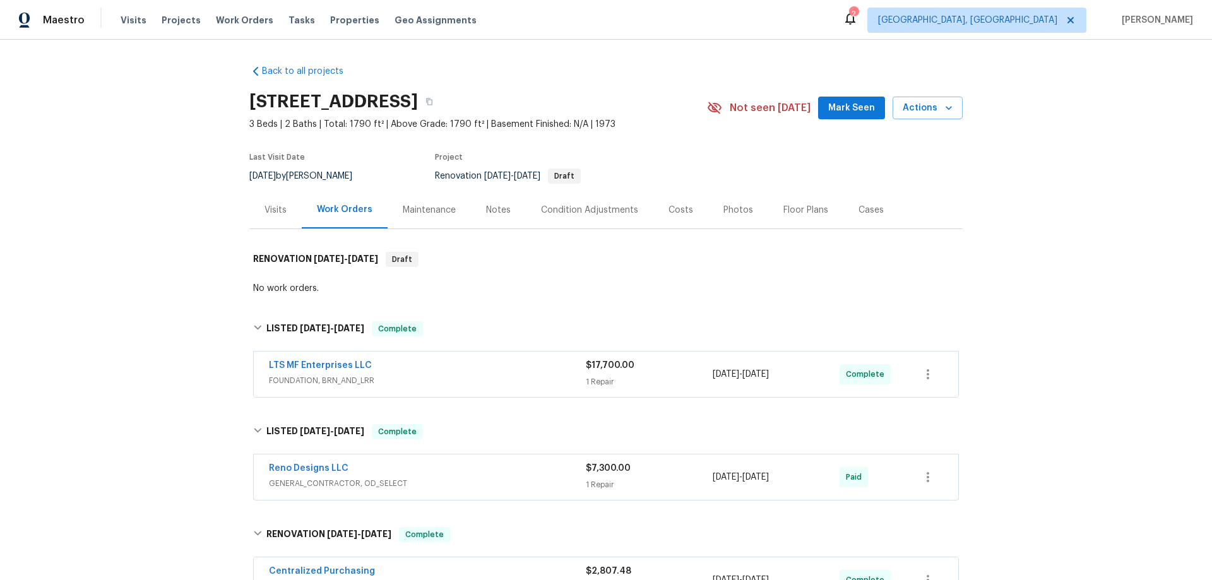
click at [179, 307] on div "Back to all projects 1901 Goliad Dr, Garland, TX 75042 3 Beds | 2 Baths | Total…" at bounding box center [606, 310] width 1212 height 540
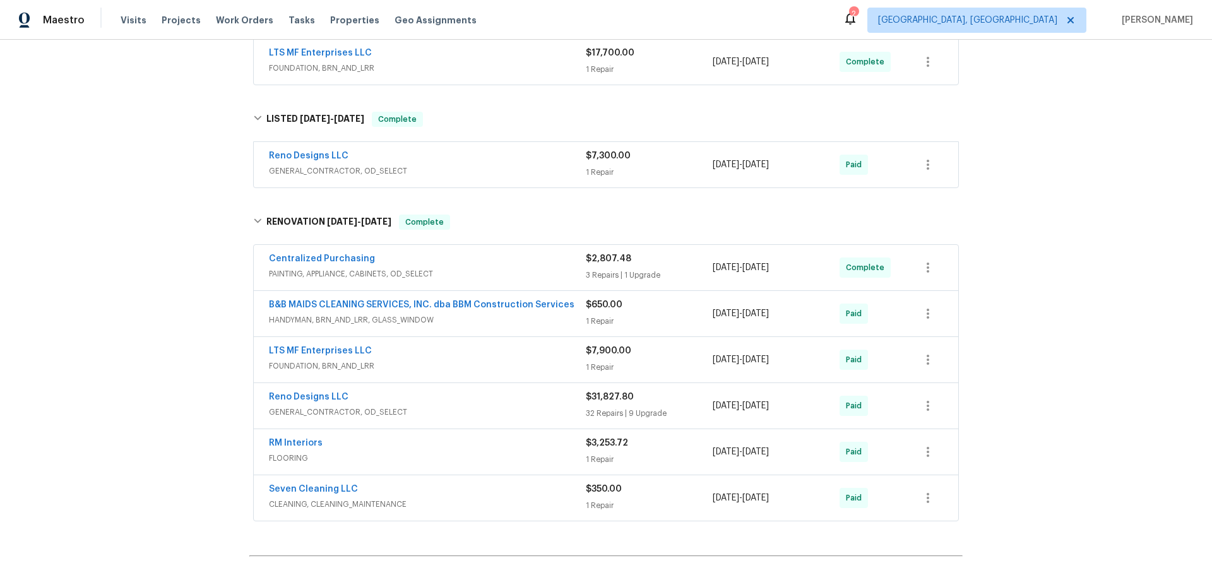
click at [142, 244] on div "Back to all projects 1901 Goliad Dr, Garland, TX 75042 3 Beds | 2 Baths | Total…" at bounding box center [606, 310] width 1212 height 540
click at [1035, 254] on div "Back to all projects 1901 Goliad Dr, Garland, TX 75042 3 Beds | 2 Baths | Total…" at bounding box center [606, 310] width 1212 height 540
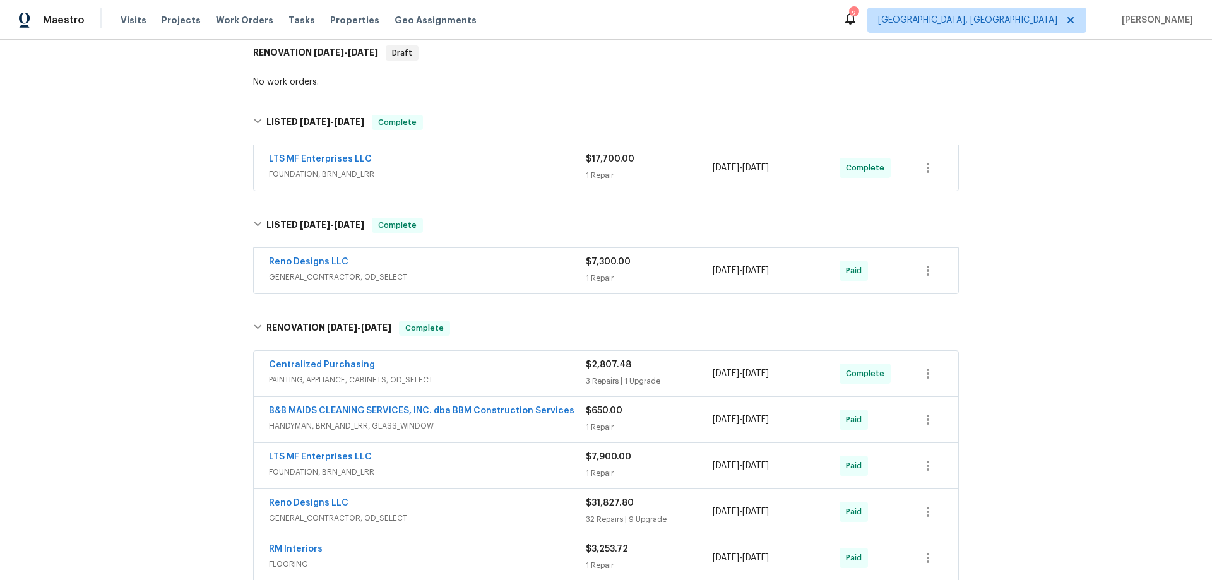
scroll to position [0, 0]
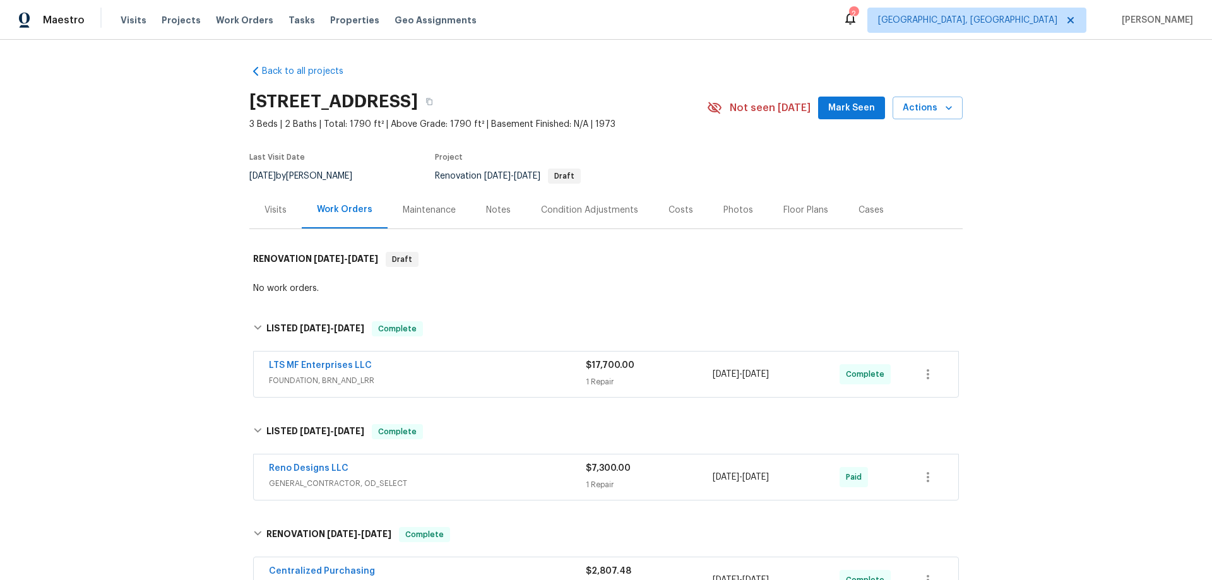
click at [168, 213] on div "Back to all projects 1901 Goliad Dr, Garland, TX 75042 3 Beds | 2 Baths | Total…" at bounding box center [606, 310] width 1212 height 540
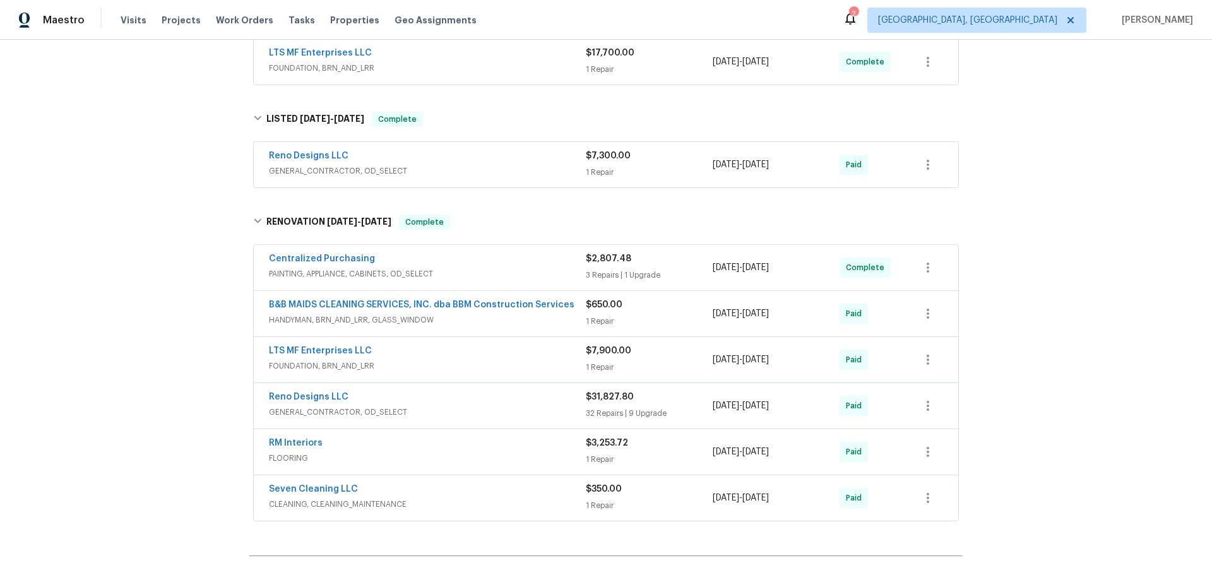
click at [152, 251] on div "Back to all projects 1901 Goliad Dr, Garland, TX 75042 3 Beds | 2 Baths | Total…" at bounding box center [606, 310] width 1212 height 540
click at [141, 145] on div "Back to all projects 1901 Goliad Dr, Garland, TX 75042 3 Beds | 2 Baths | Total…" at bounding box center [606, 310] width 1212 height 540
click at [172, 169] on div "Back to all projects 1901 Goliad Dr, Garland, TX 75042 3 Beds | 2 Baths | Total…" at bounding box center [606, 310] width 1212 height 540
click at [205, 220] on div "Back to all projects 1901 Goliad Dr, Garland, TX 75042 3 Beds | 2 Baths | Total…" at bounding box center [606, 310] width 1212 height 540
